Goal: Check status: Check status

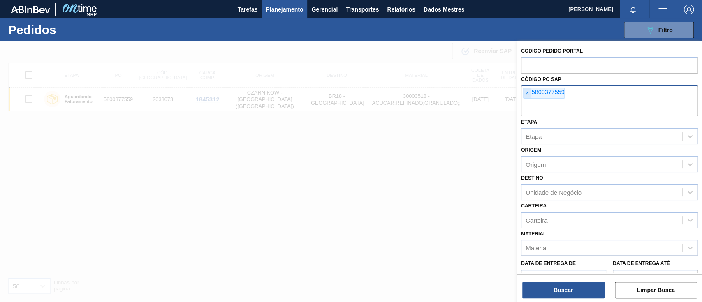
click at [528, 94] on font "×" at bounding box center [527, 93] width 3 height 7
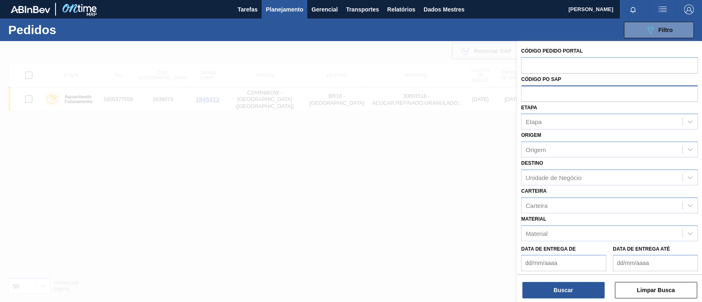
paste input "text"
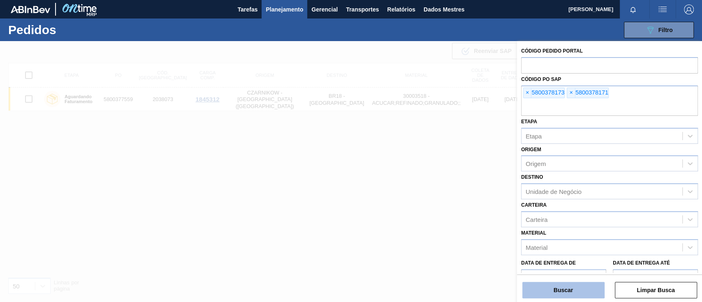
click at [564, 291] on font "Buscar" at bounding box center [563, 290] width 19 height 7
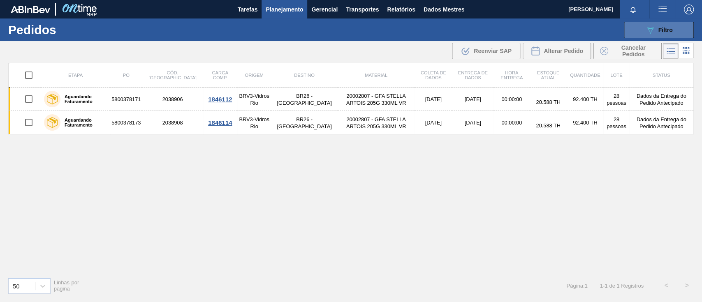
click at [639, 29] on button "089F7B8B-B2A5-4AFE-B5C0-19BA573D28AC Filtro" at bounding box center [659, 30] width 70 height 16
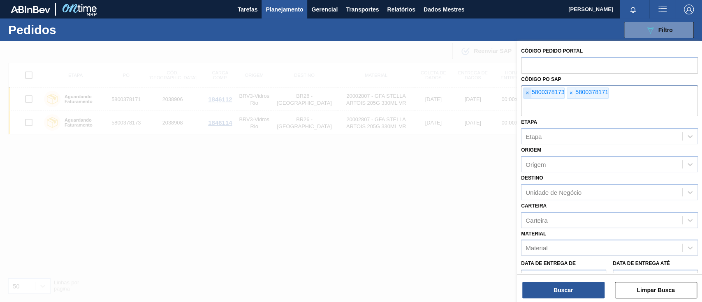
click at [527, 97] on span "×" at bounding box center [528, 93] width 8 height 11
click at [527, 96] on font "×" at bounding box center [527, 93] width 3 height 7
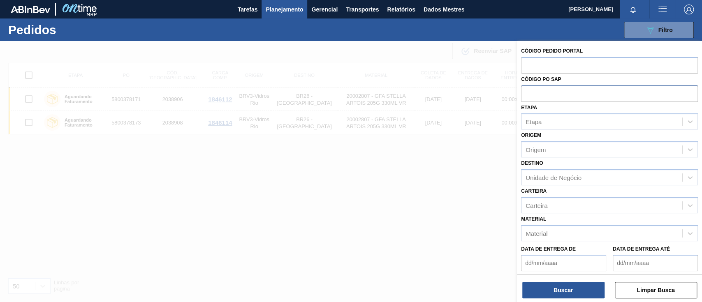
paste input "5800377559"
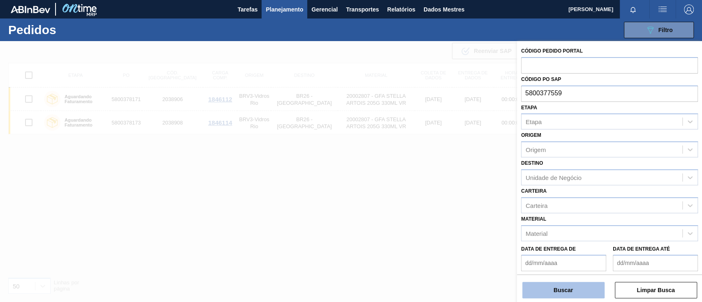
type input "5800377559"
click at [574, 290] on button "Buscar" at bounding box center [564, 290] width 82 height 16
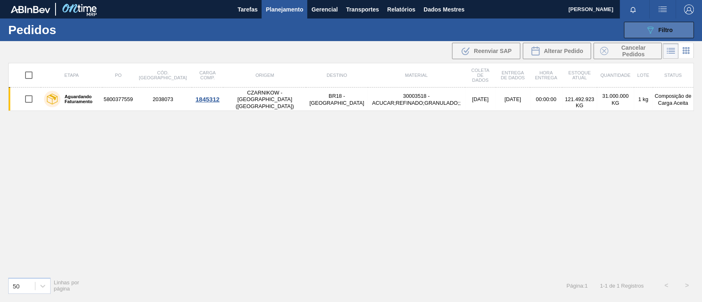
click at [639, 28] on button "089F7B8B-B2A5-4AFE-B5C0-19BA573D28AC Filtro" at bounding box center [659, 30] width 70 height 16
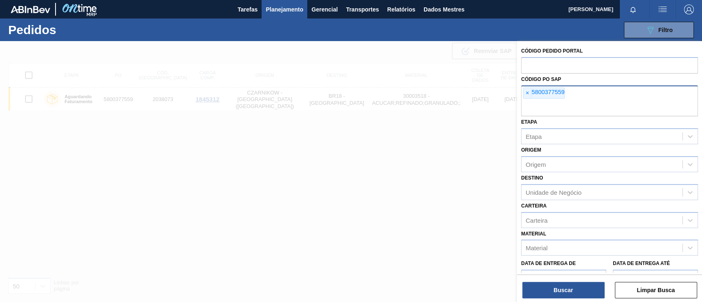
click at [524, 94] on span "×" at bounding box center [528, 93] width 8 height 11
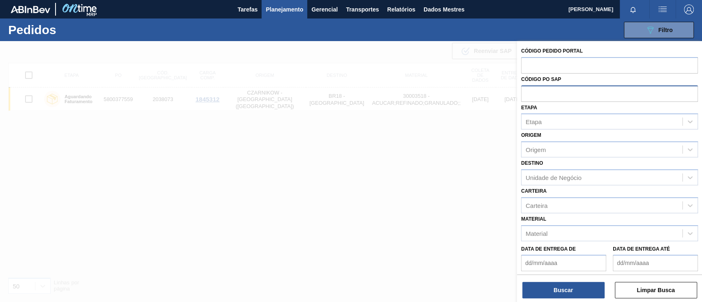
paste input "5800377559"
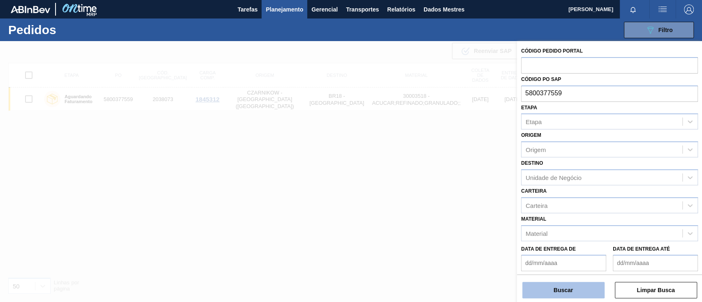
type input "5800377559"
click at [554, 288] on font "Buscar" at bounding box center [563, 290] width 19 height 7
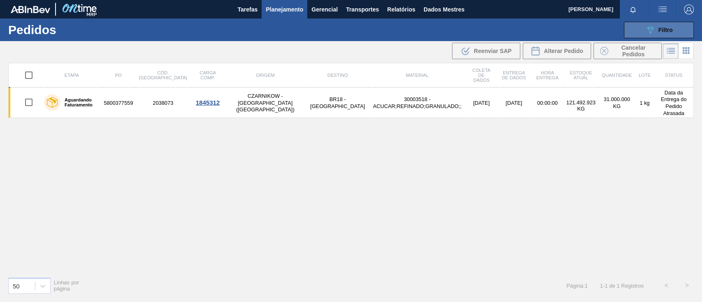
drag, startPoint x: 632, startPoint y: 22, endPoint x: 639, endPoint y: 23, distance: 7.0
click at [636, 23] on button "089F7B8B-B2A5-4AFE-B5C0-19BA573D28AC Filtro" at bounding box center [659, 30] width 70 height 16
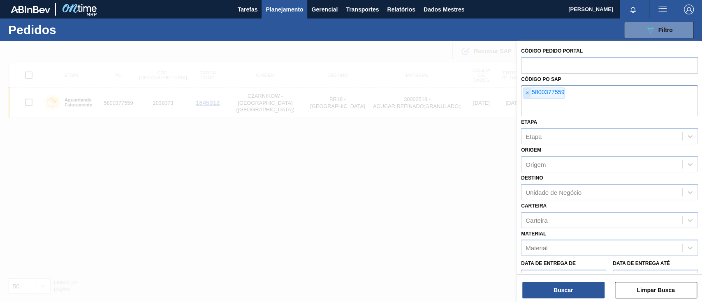
click at [530, 94] on span "×" at bounding box center [528, 93] width 8 height 11
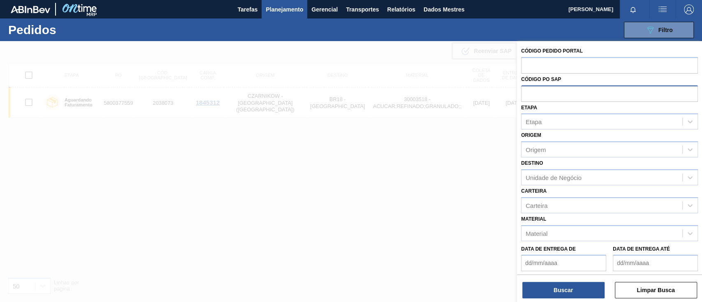
paste input "5800378343"
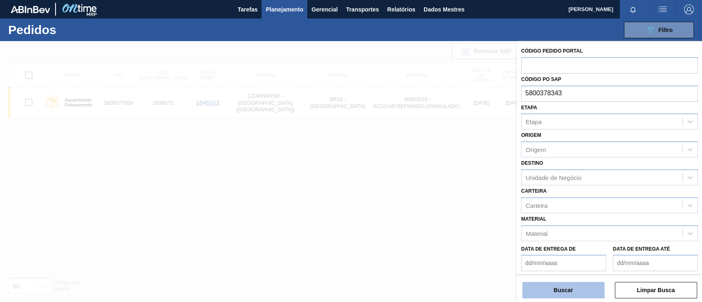
type input "5800378343"
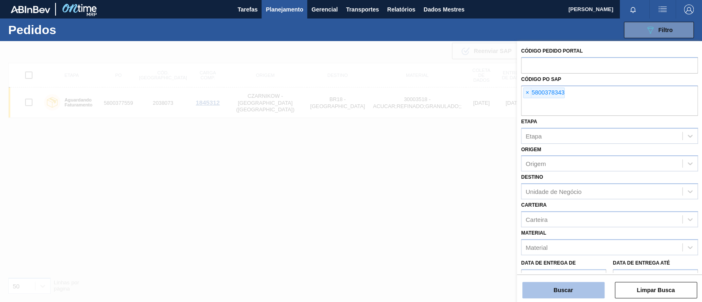
click at [578, 290] on button "Buscar" at bounding box center [564, 290] width 82 height 16
